Goal: Information Seeking & Learning: Check status

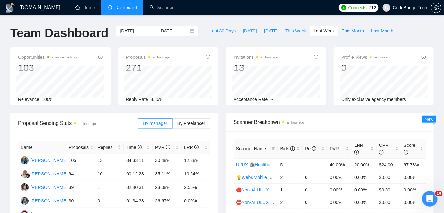
click at [240, 34] on button "[DATE]" at bounding box center [250, 31] width 21 height 10
type input "2025-09-08"
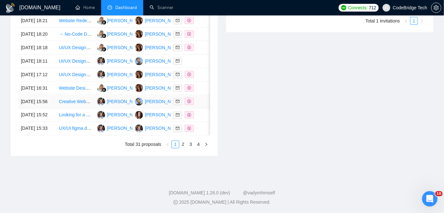
scroll to position [351, 0]
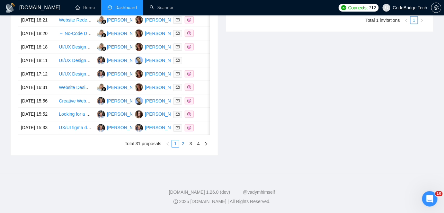
click at [182, 148] on link "2" at bounding box center [183, 144] width 7 height 7
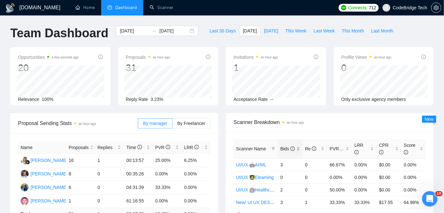
click at [283, 145] on span "Bids" at bounding box center [288, 148] width 15 height 7
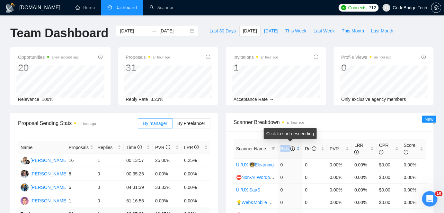
click at [283, 145] on span "Bids" at bounding box center [288, 148] width 15 height 7
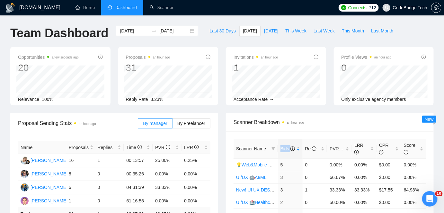
scroll to position [29, 0]
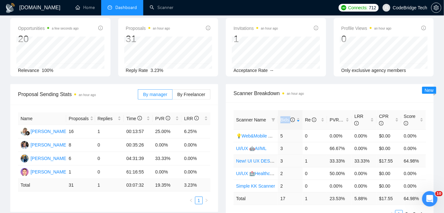
click at [269, 162] on link "New! UI UX DESIGNER GENERAL" at bounding box center [271, 161] width 71 height 5
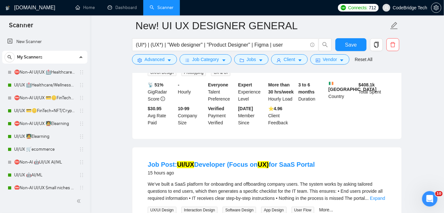
scroll to position [322, 0]
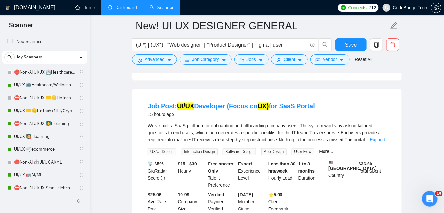
click at [137, 8] on link "Dashboard" at bounding box center [122, 7] width 29 height 5
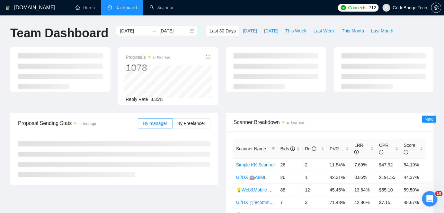
click at [133, 28] on input "2025-08-09" at bounding box center [134, 30] width 29 height 7
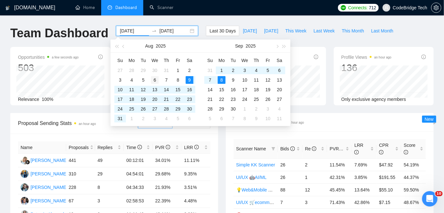
type input "2025-08-06"
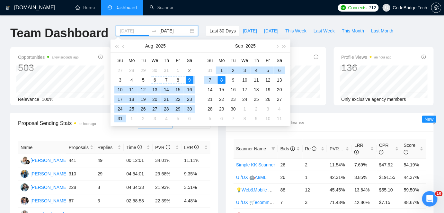
click at [154, 81] on div "6" at bounding box center [155, 80] width 8 height 8
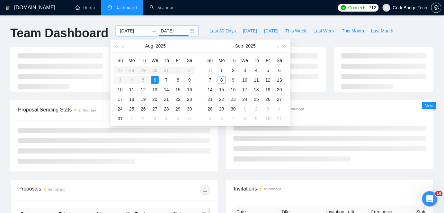
type input "2025-08-06"
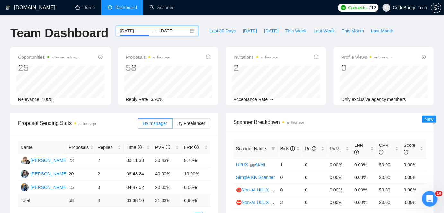
click at [125, 30] on input "2025-08-06" at bounding box center [134, 30] width 29 height 7
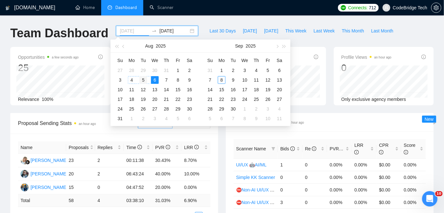
type input "2025-08-05"
click at [142, 82] on div "5" at bounding box center [144, 80] width 8 height 8
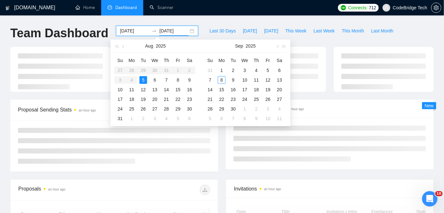
type input "2025-08-05"
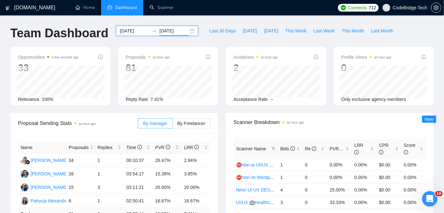
click at [123, 31] on input "2025-08-05" at bounding box center [134, 30] width 29 height 7
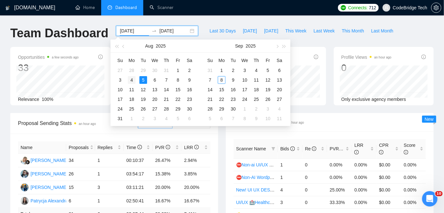
type input "2025-08-04"
click at [132, 80] on div "4" at bounding box center [132, 80] width 8 height 8
type input "2025-08-04"
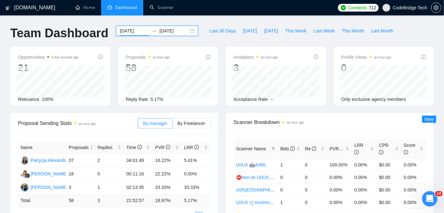
click at [130, 29] on input "2025-08-04" at bounding box center [134, 30] width 29 height 7
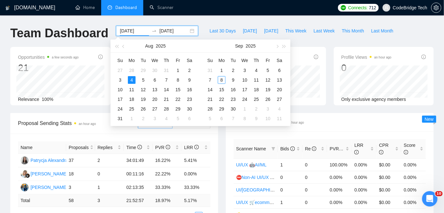
click at [89, 131] on div "Proposal Sending Stats an hour ago" at bounding box center [78, 123] width 120 height 18
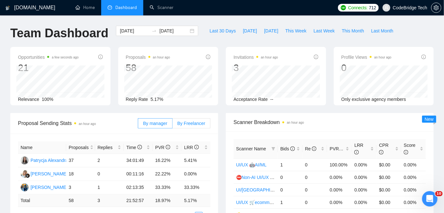
click at [189, 127] on label "By Freelancer" at bounding box center [192, 123] width 38 height 10
click at [173, 125] on input "By Freelancer" at bounding box center [173, 125] width 0 height 0
click at [165, 127] on label "By manager" at bounding box center [155, 123] width 34 height 10
click at [138, 125] on input "By manager" at bounding box center [138, 125] width 0 height 0
click at [128, 36] on div "2025-08-04 2025-08-04" at bounding box center [157, 36] width 90 height 21
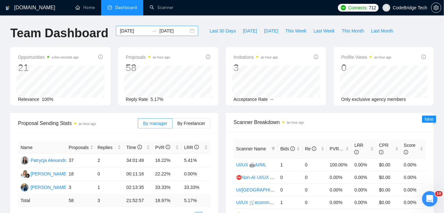
click at [128, 32] on input "2025-08-04" at bounding box center [134, 30] width 29 height 7
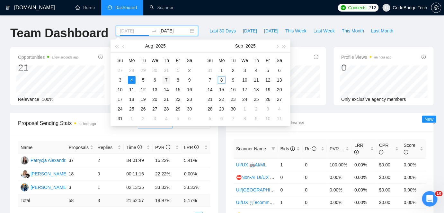
type input "2025-08-07"
click at [168, 79] on div "7" at bounding box center [167, 80] width 8 height 8
type input "2025-08-07"
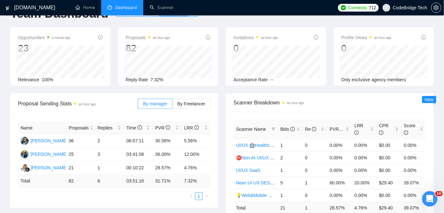
scroll to position [29, 0]
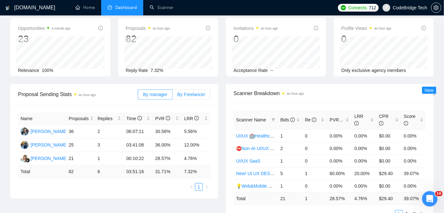
click at [191, 97] on label "By Freelancer" at bounding box center [192, 94] width 38 height 10
click at [173, 96] on input "By Freelancer" at bounding box center [173, 96] width 0 height 0
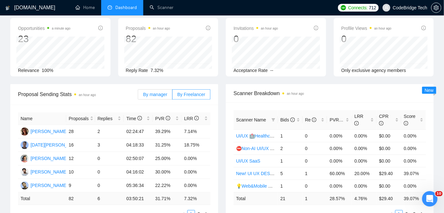
click at [169, 97] on label "By manager" at bounding box center [155, 94] width 34 height 10
click at [138, 96] on input "By manager" at bounding box center [138, 96] width 0 height 0
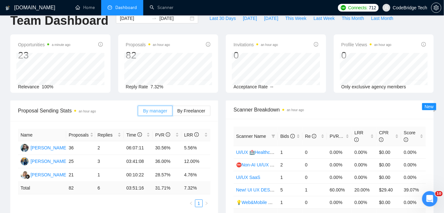
scroll to position [0, 0]
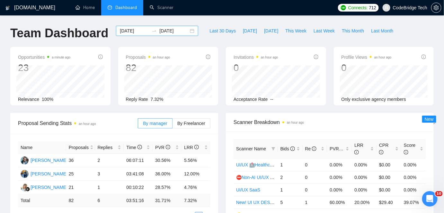
click at [128, 30] on input "2025-08-07" at bounding box center [134, 30] width 29 height 7
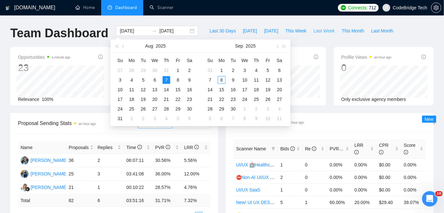
click at [323, 30] on span "Last Week" at bounding box center [324, 30] width 21 height 7
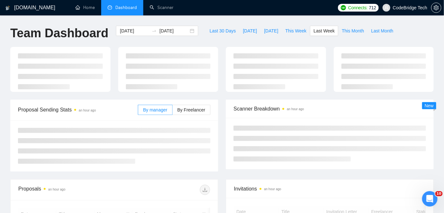
type input "[DATE]"
